Goal: Task Accomplishment & Management: Manage account settings

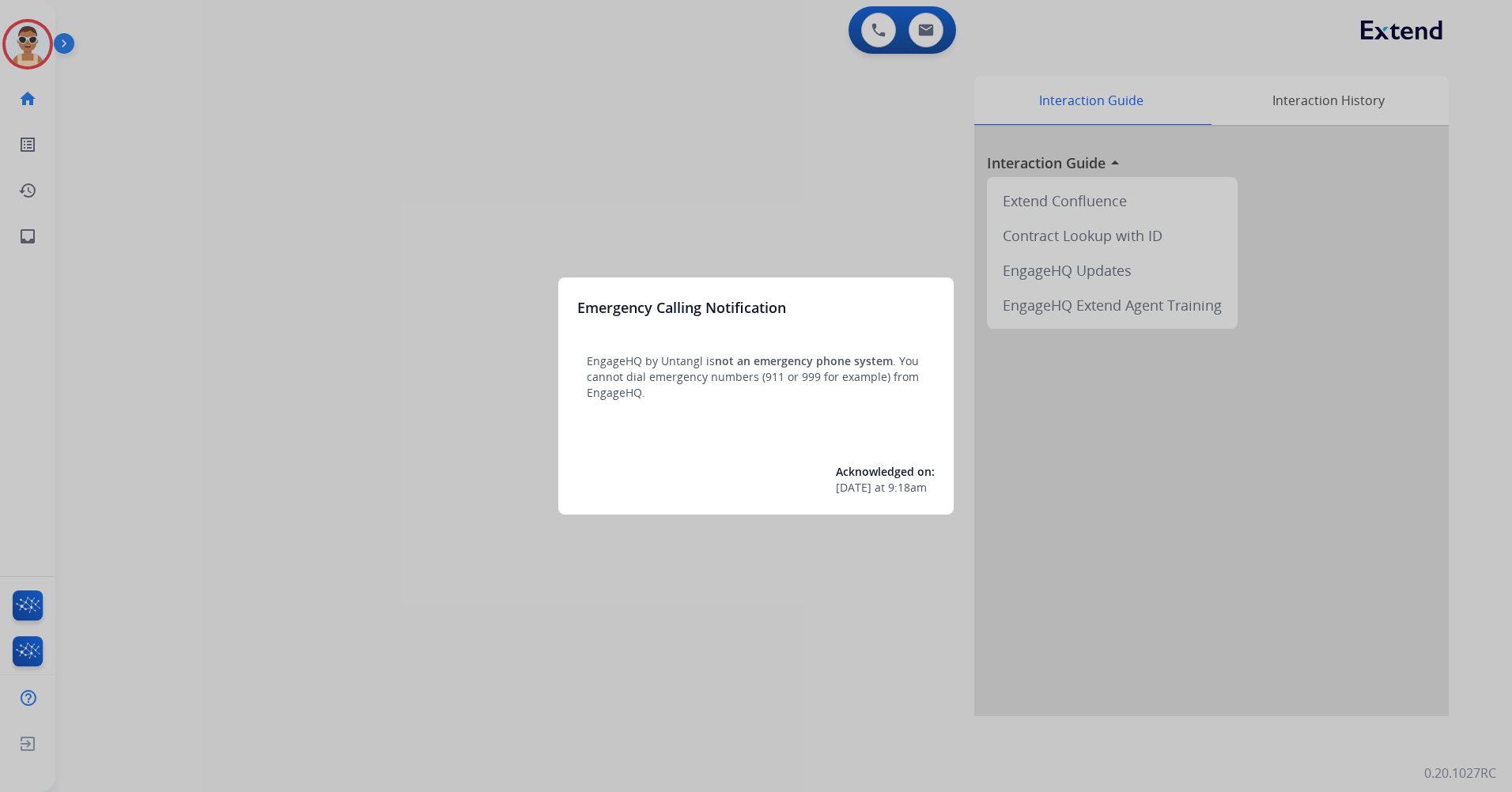
click at [470, 506] on div at bounding box center [756, 396] width 1512 height 792
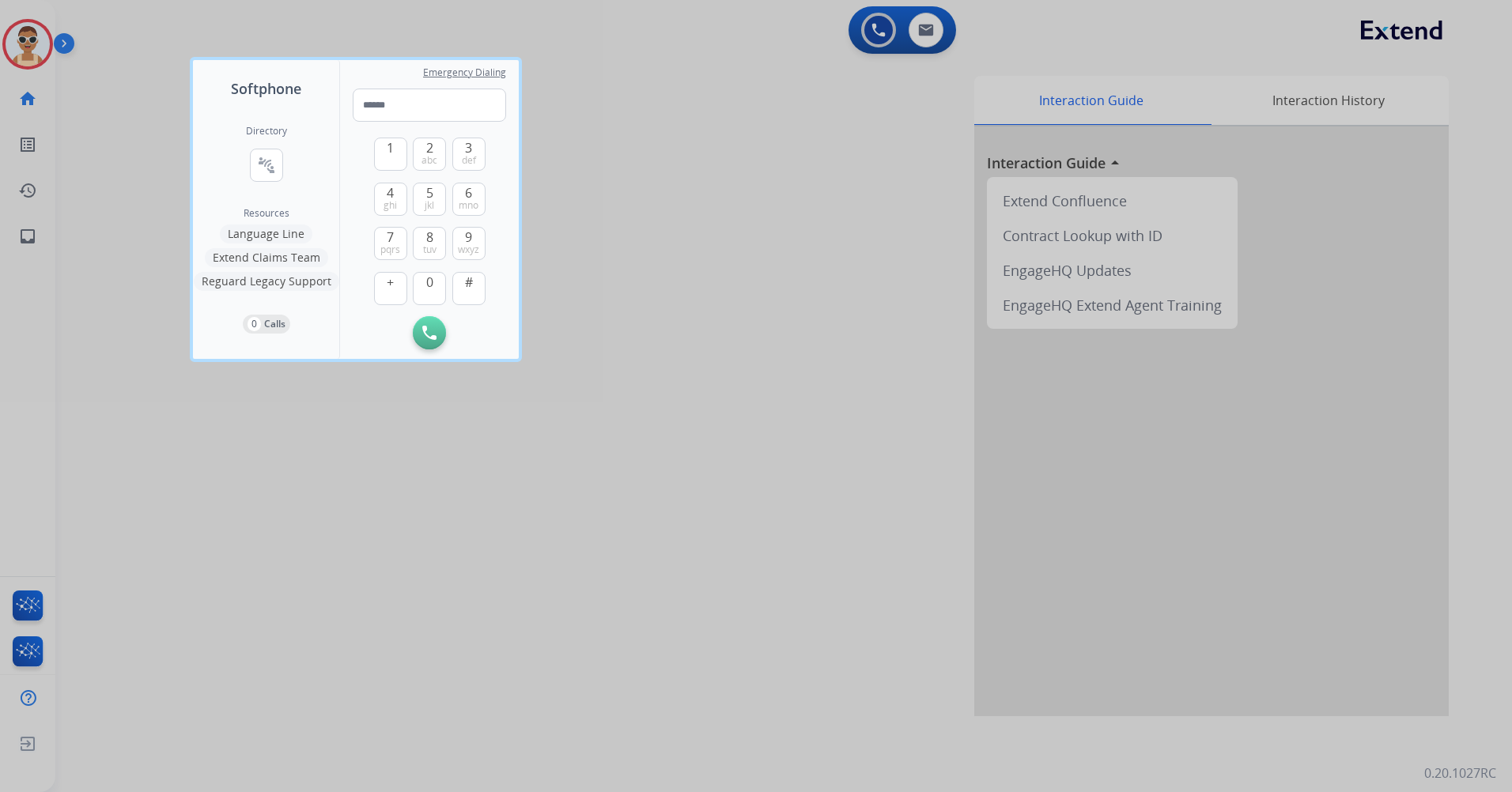
drag, startPoint x: 386, startPoint y: 606, endPoint x: 354, endPoint y: 524, distance: 88.0
click at [385, 604] on div at bounding box center [756, 396] width 1512 height 792
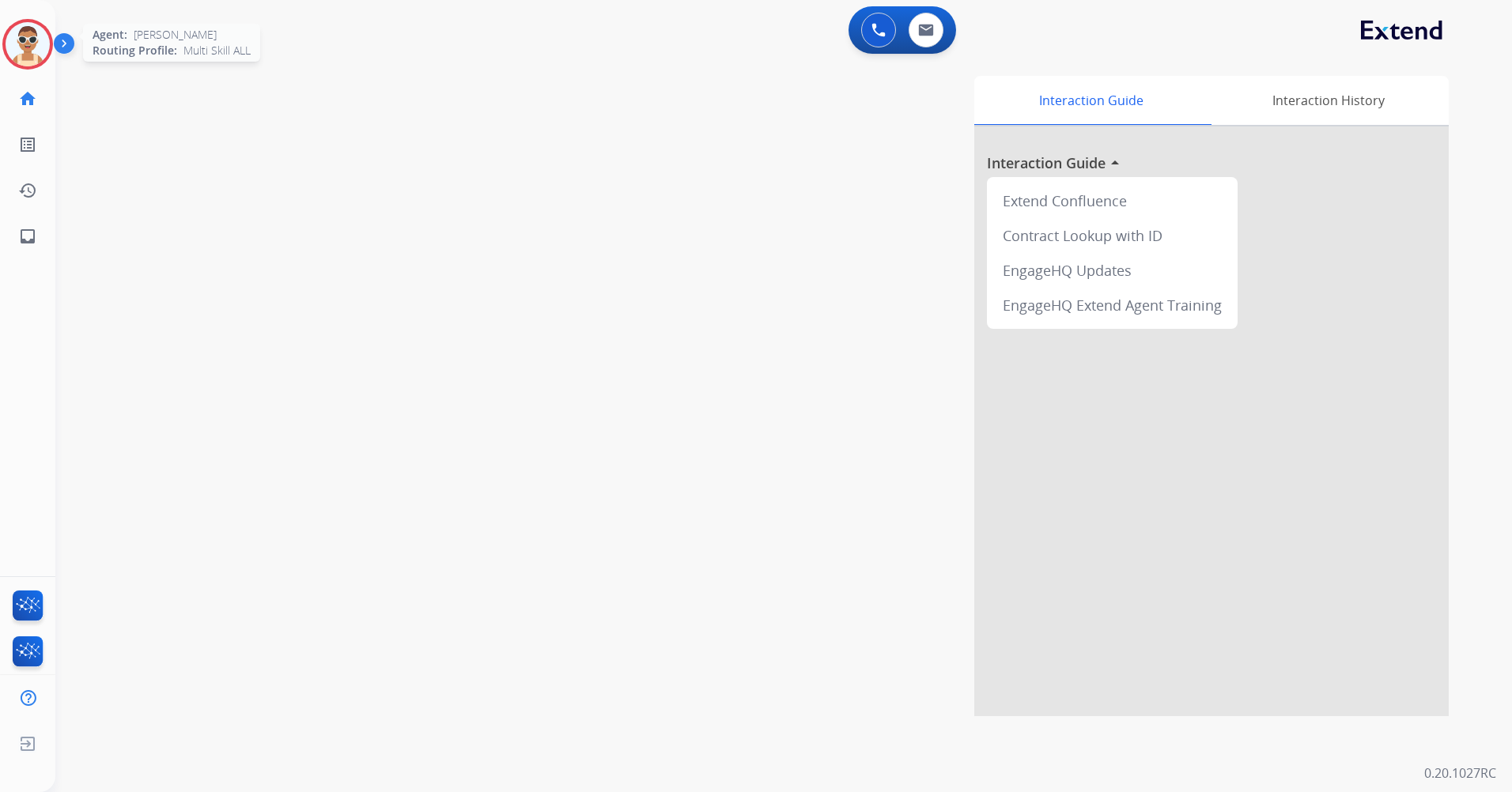
click at [36, 53] on img at bounding box center [28, 44] width 44 height 44
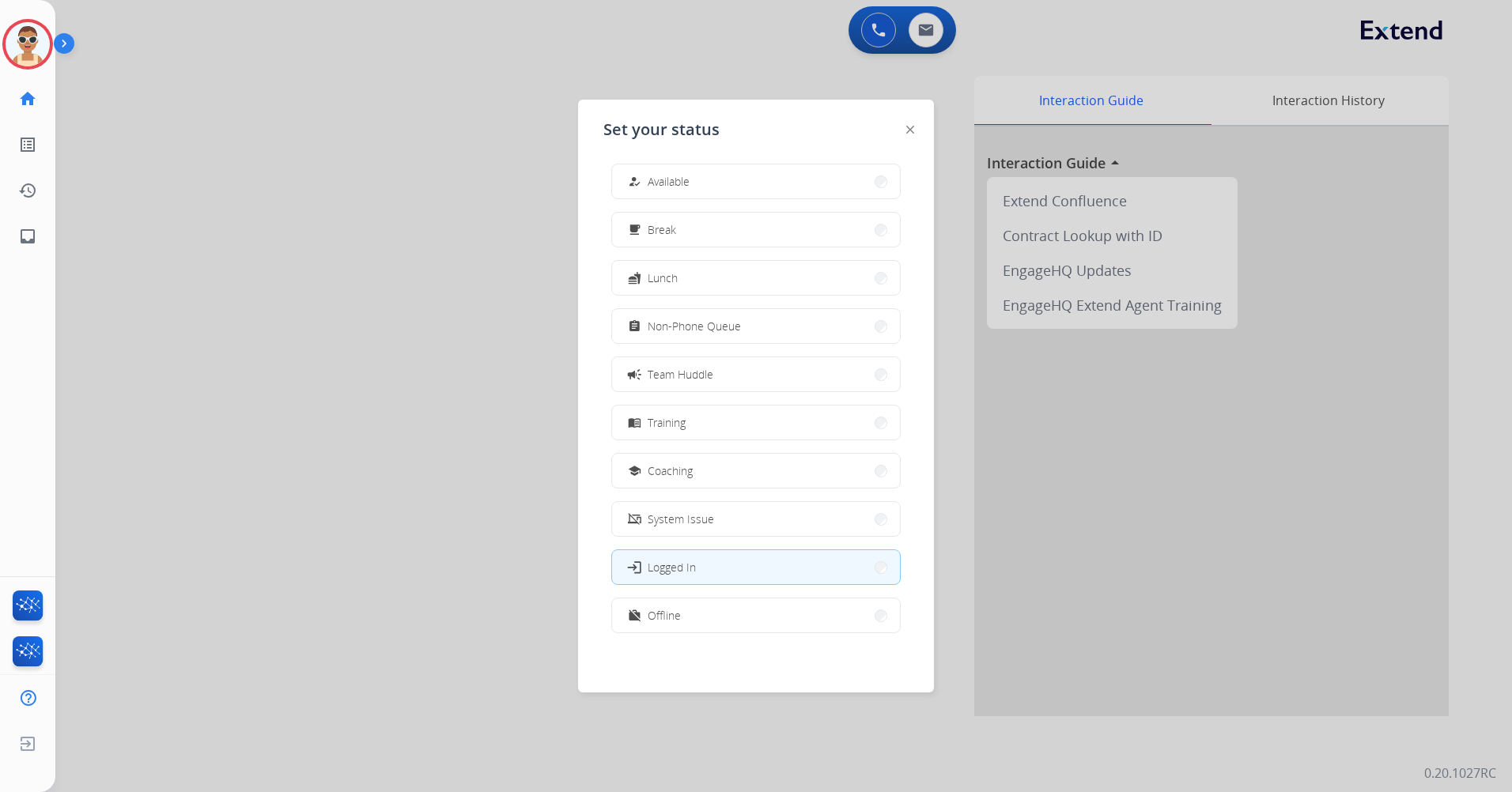
scroll to position [5, 0]
drag, startPoint x: 757, startPoint y: 626, endPoint x: 764, endPoint y: 609, distance: 18.4
click at [757, 625] on button "work_off Offline" at bounding box center [756, 615] width 288 height 34
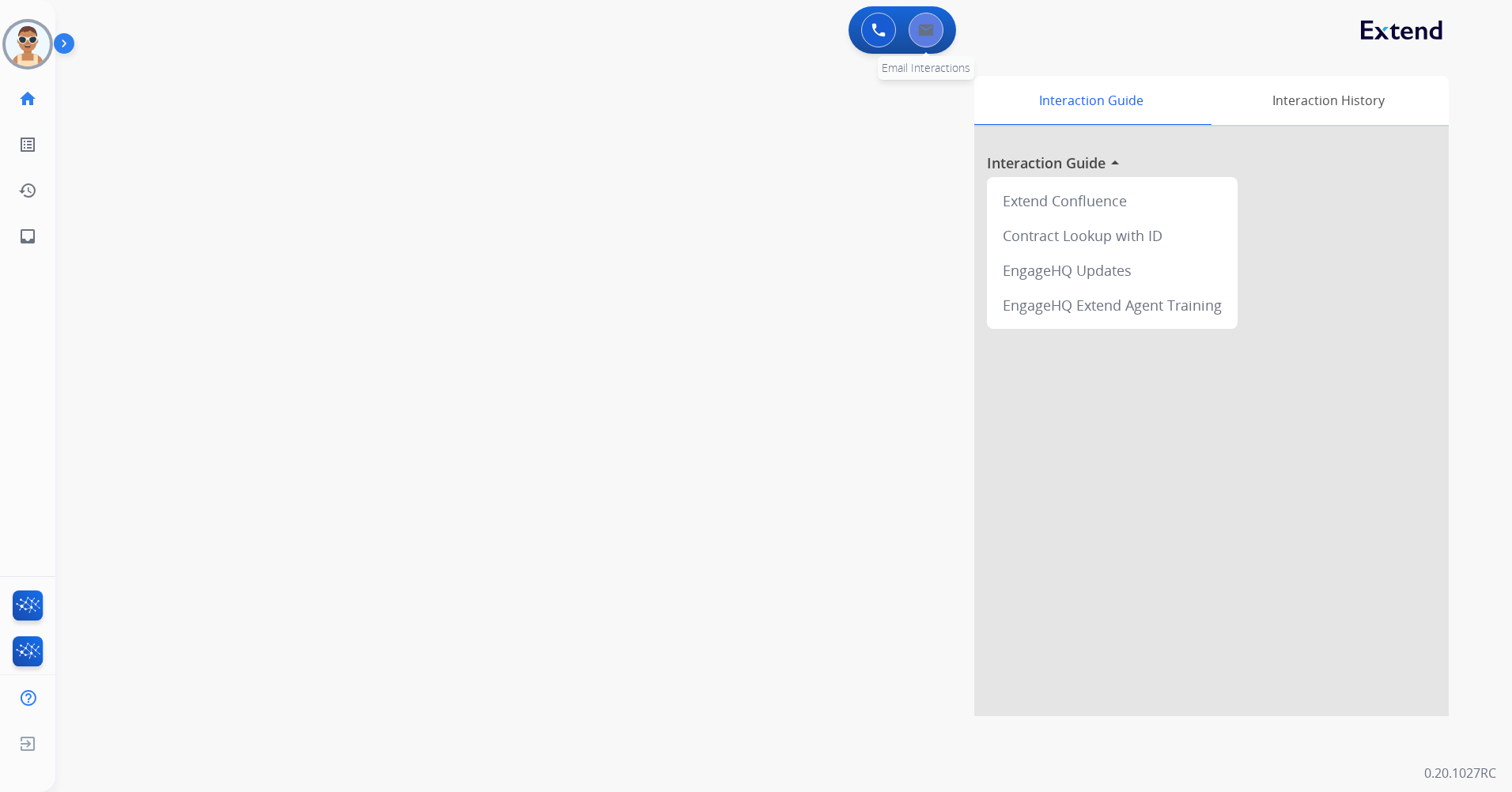
click at [923, 46] on button at bounding box center [926, 30] width 35 height 35
select select "**********"
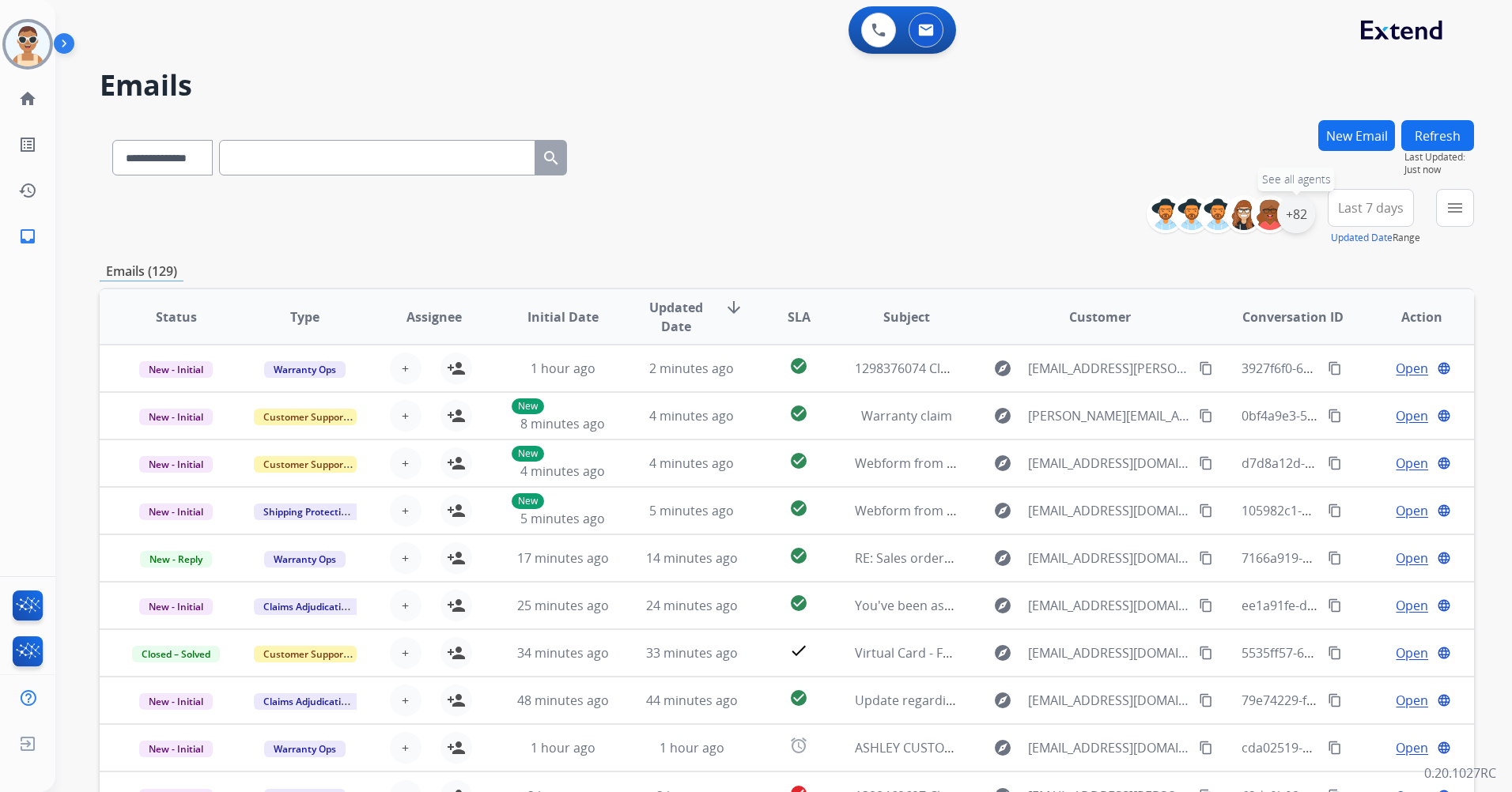
click at [1293, 219] on div "+82" at bounding box center [1296, 213] width 38 height 38
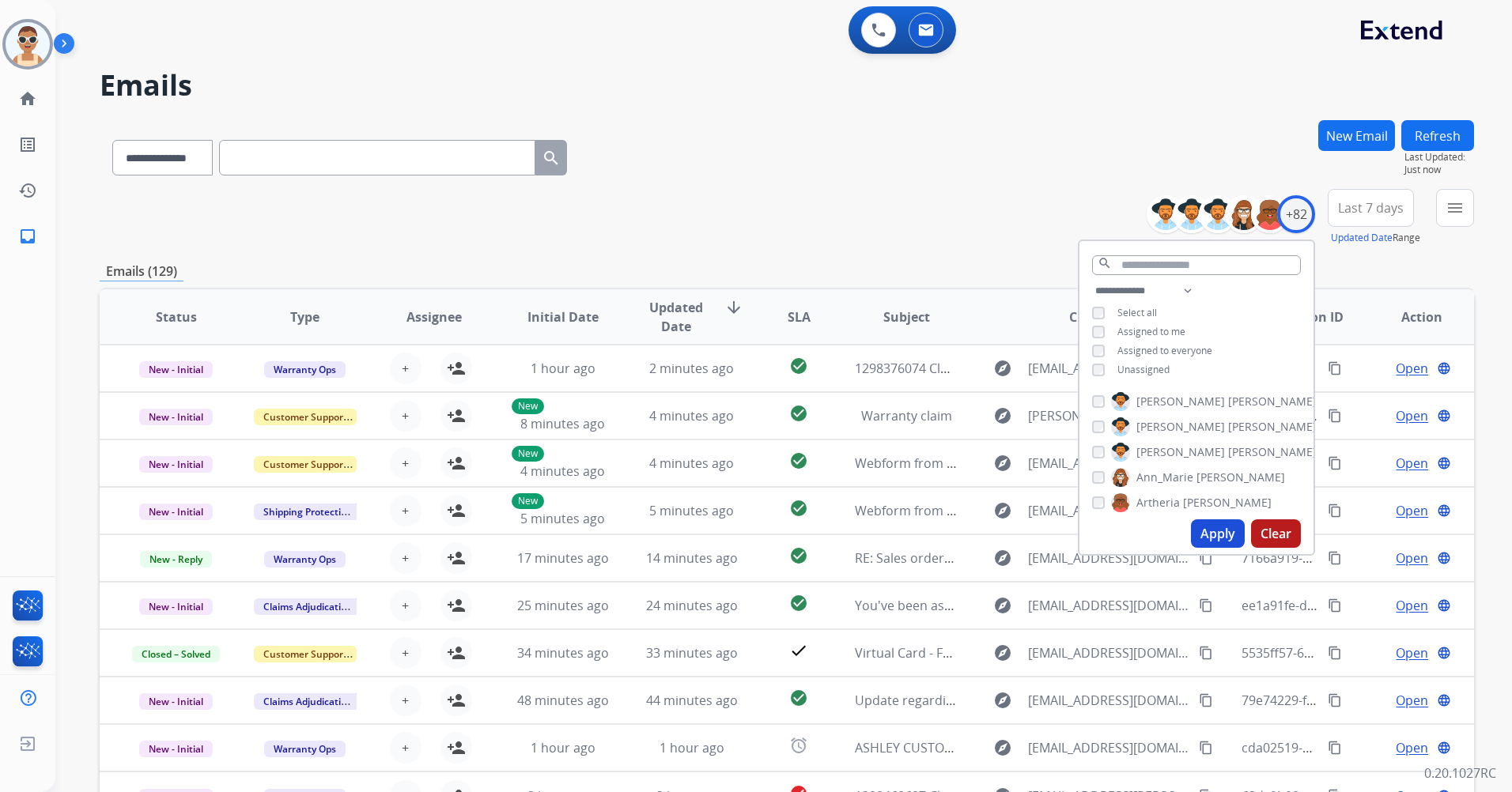
click at [1154, 332] on span "Assigned to me" at bounding box center [1151, 332] width 68 height 13
click at [1203, 532] on button "Apply" at bounding box center [1218, 533] width 54 height 28
click at [1375, 205] on span "Last 7 days" at bounding box center [1370, 208] width 65 height 7
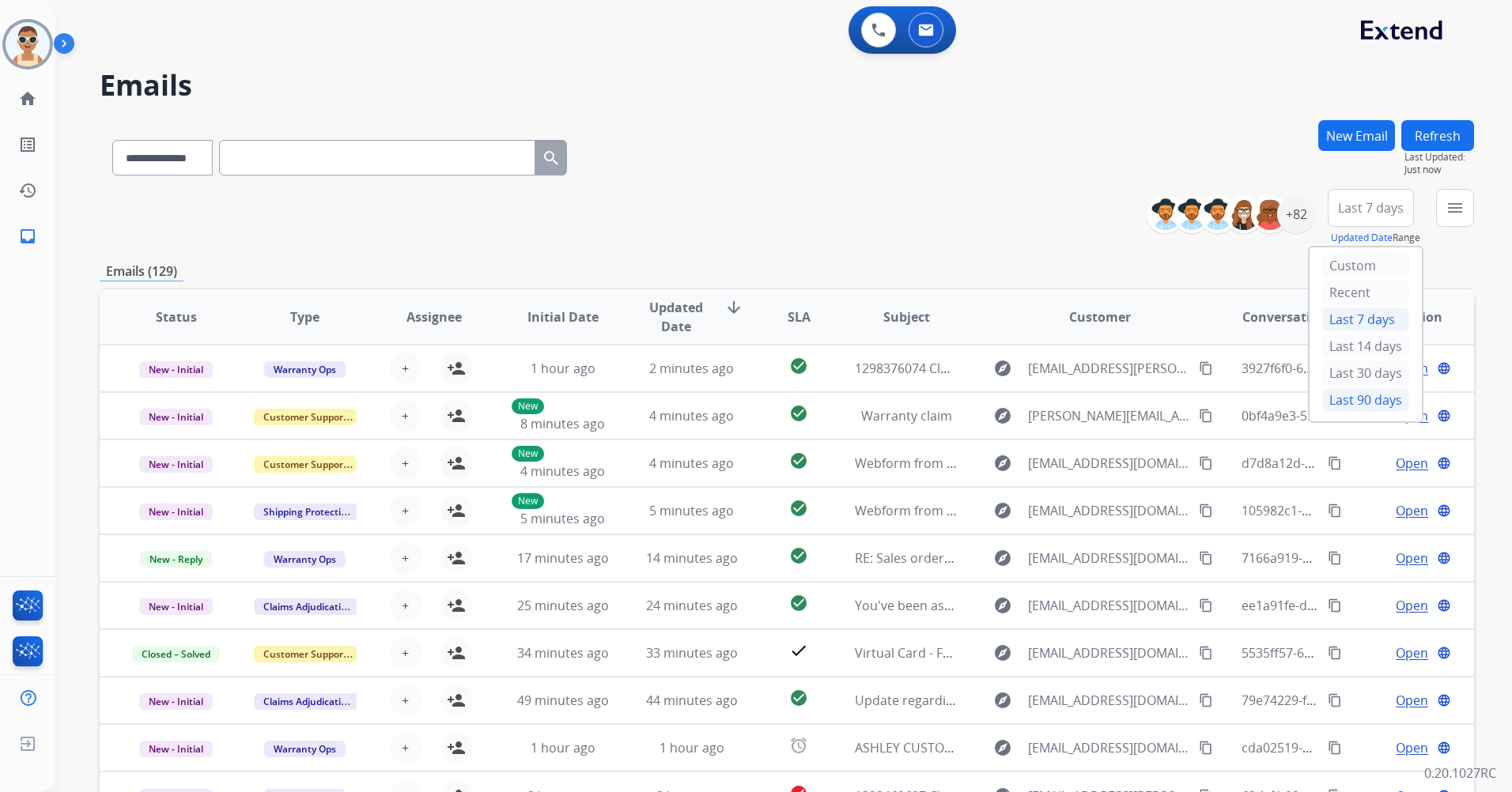
click at [1351, 395] on div "Last 90 days" at bounding box center [1366, 400] width 87 height 23
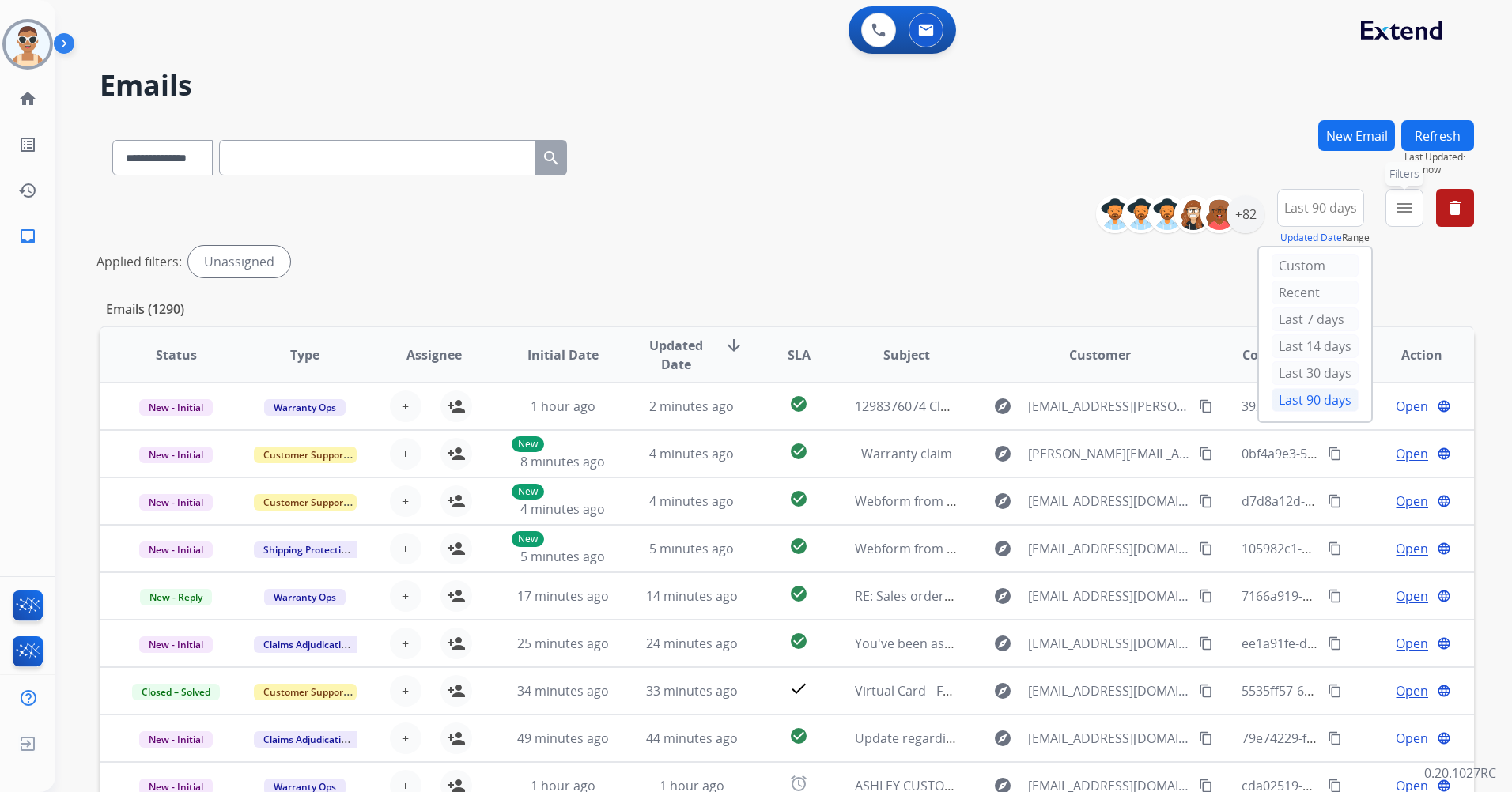
click at [1405, 209] on mat-icon "menu" at bounding box center [1404, 208] width 19 height 19
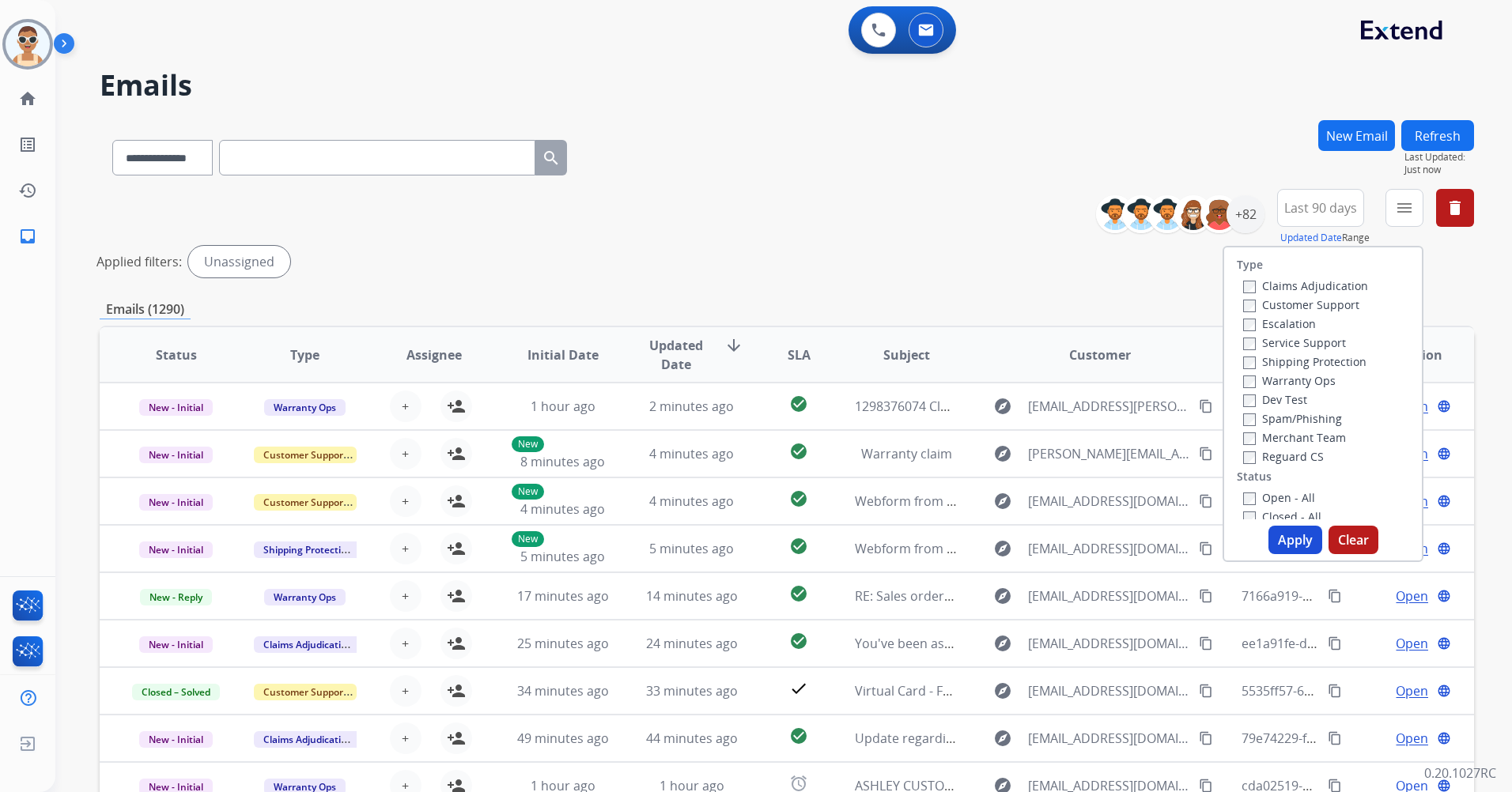
click at [1351, 305] on div "Customer Support" at bounding box center [1305, 304] width 125 height 19
click at [1325, 304] on label "Customer Support" at bounding box center [1301, 305] width 116 height 15
click at [1330, 359] on label "Shipping Protection" at bounding box center [1304, 362] width 123 height 15
click at [1298, 453] on label "Reguard CS" at bounding box center [1283, 456] width 80 height 15
click at [1277, 497] on label "Open - All" at bounding box center [1279, 497] width 72 height 15
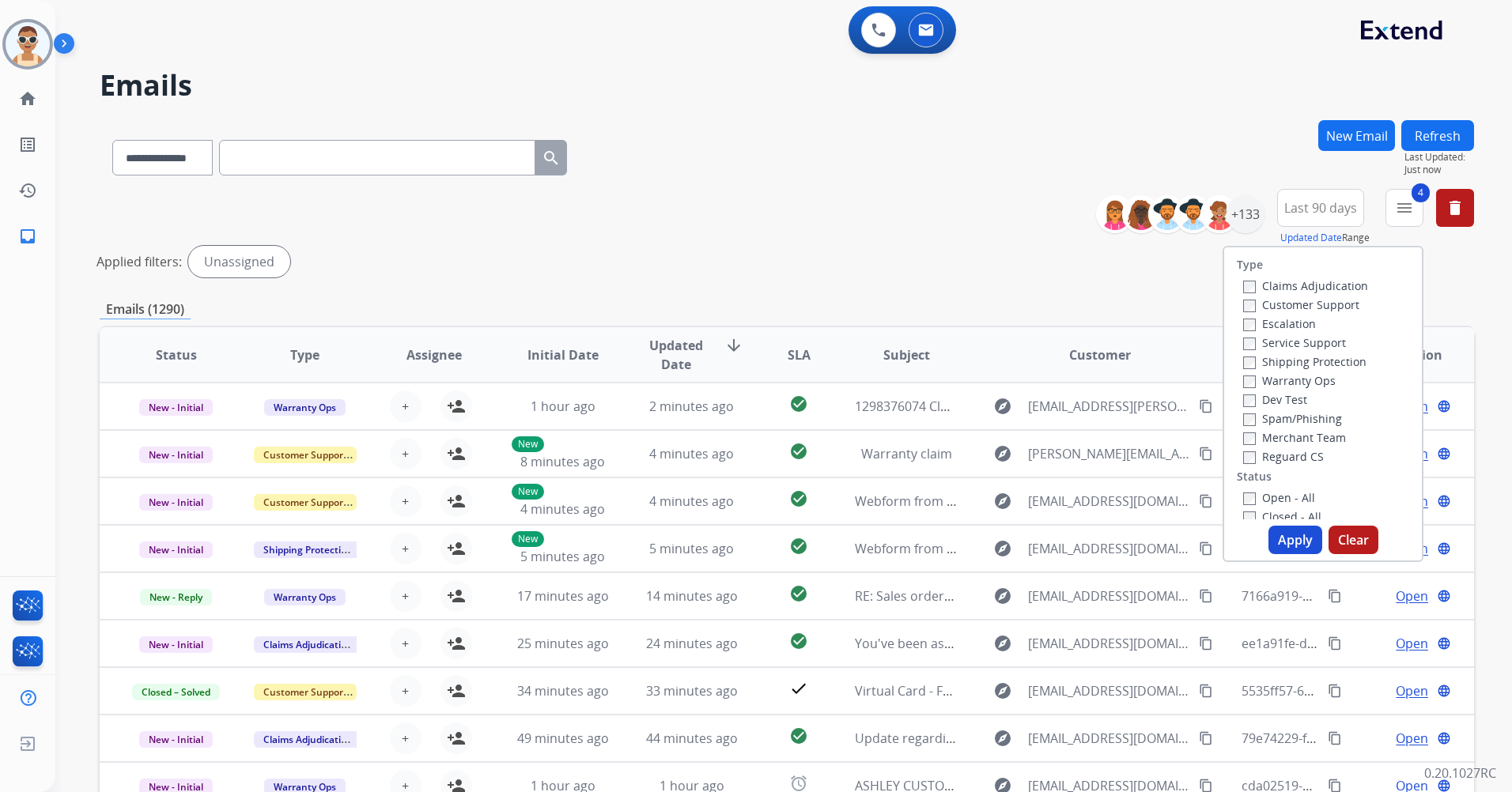
click at [1284, 537] on button "Apply" at bounding box center [1295, 540] width 54 height 28
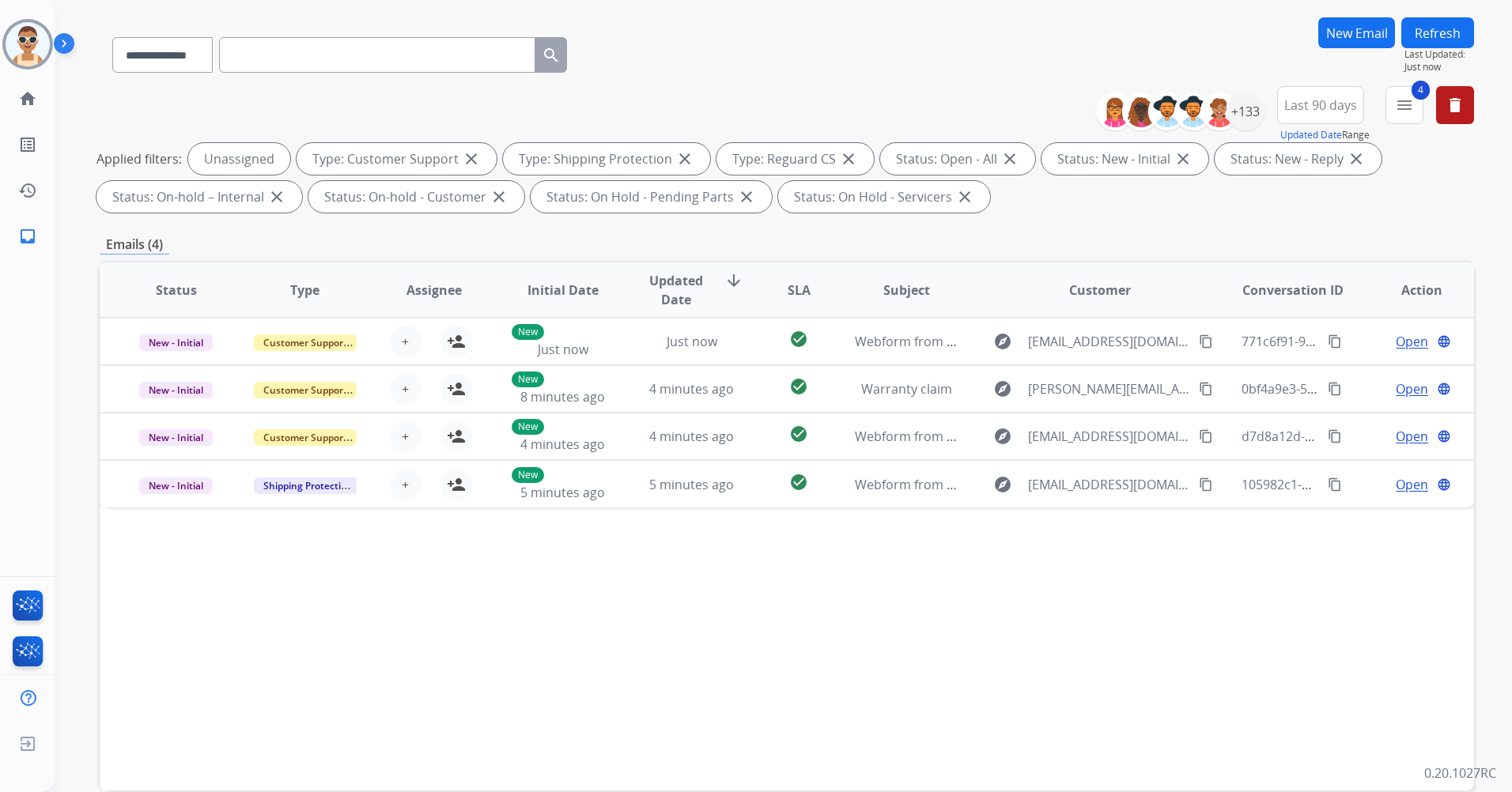
scroll to position [183, 0]
